Goal: Contribute content: Add original content to the website for others to see

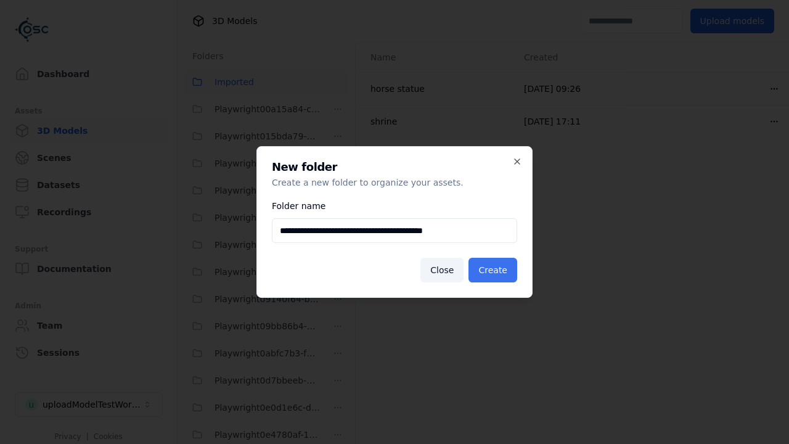
type input "**********"
click at [495, 270] on button "Create" at bounding box center [493, 270] width 49 height 25
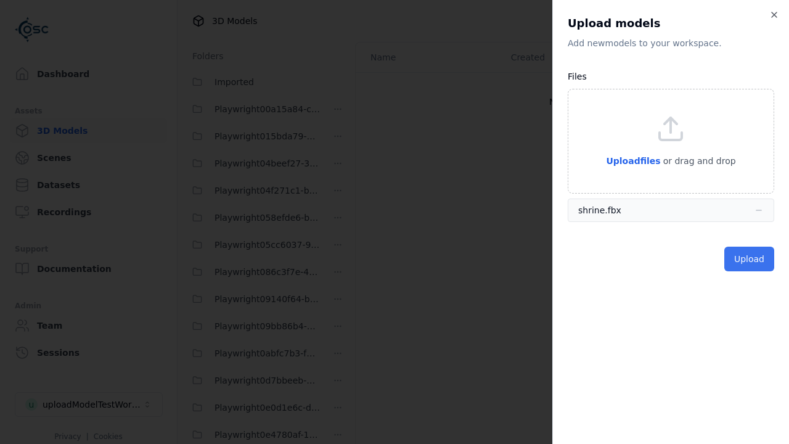
click at [751, 259] on button "Upload" at bounding box center [750, 259] width 50 height 25
